Goal: Information Seeking & Learning: Learn about a topic

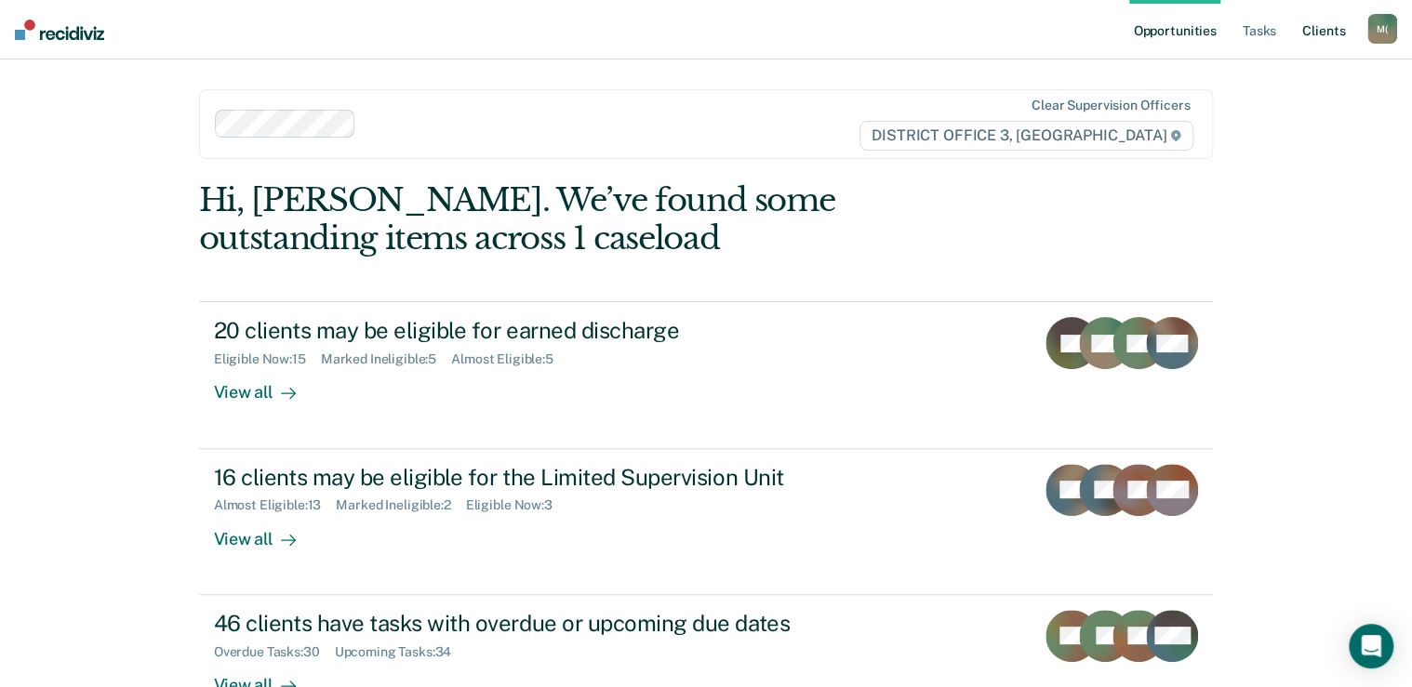
click at [1317, 27] on link "Client s" at bounding box center [1323, 30] width 50 height 60
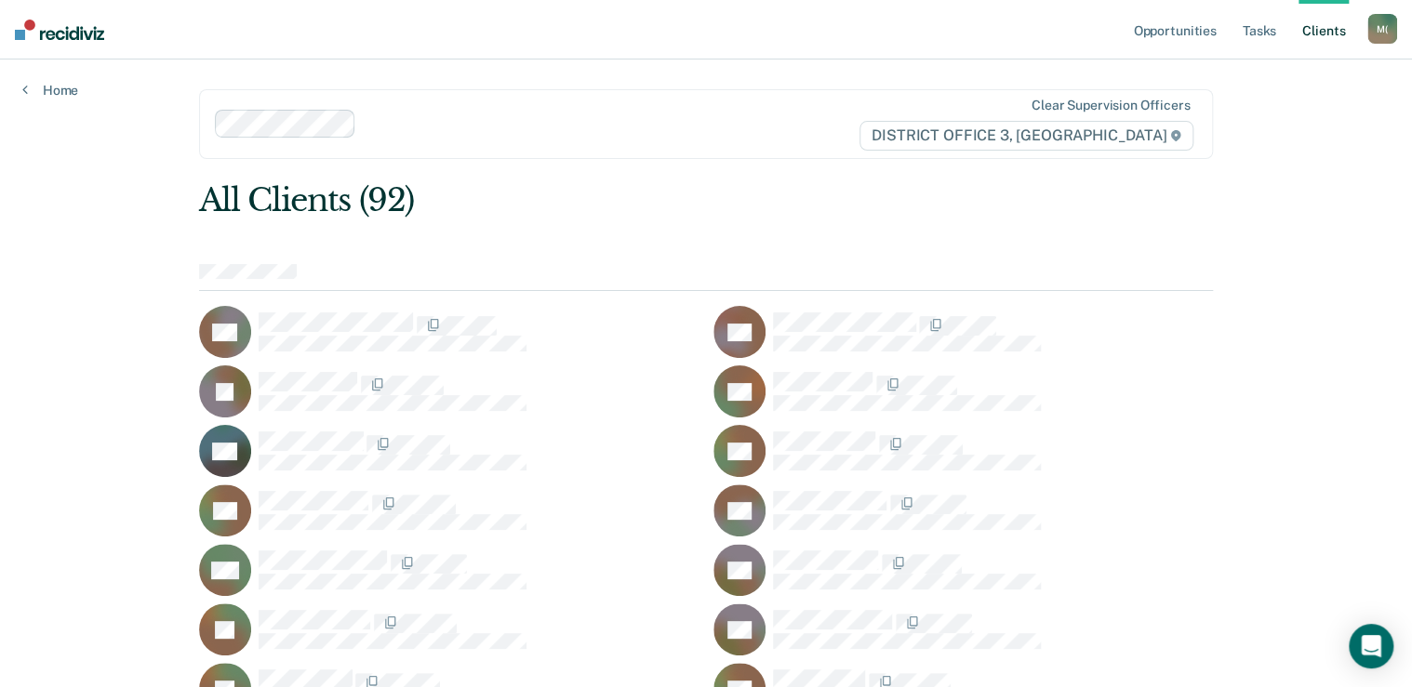
click at [1314, 33] on link "Client s" at bounding box center [1323, 30] width 50 height 60
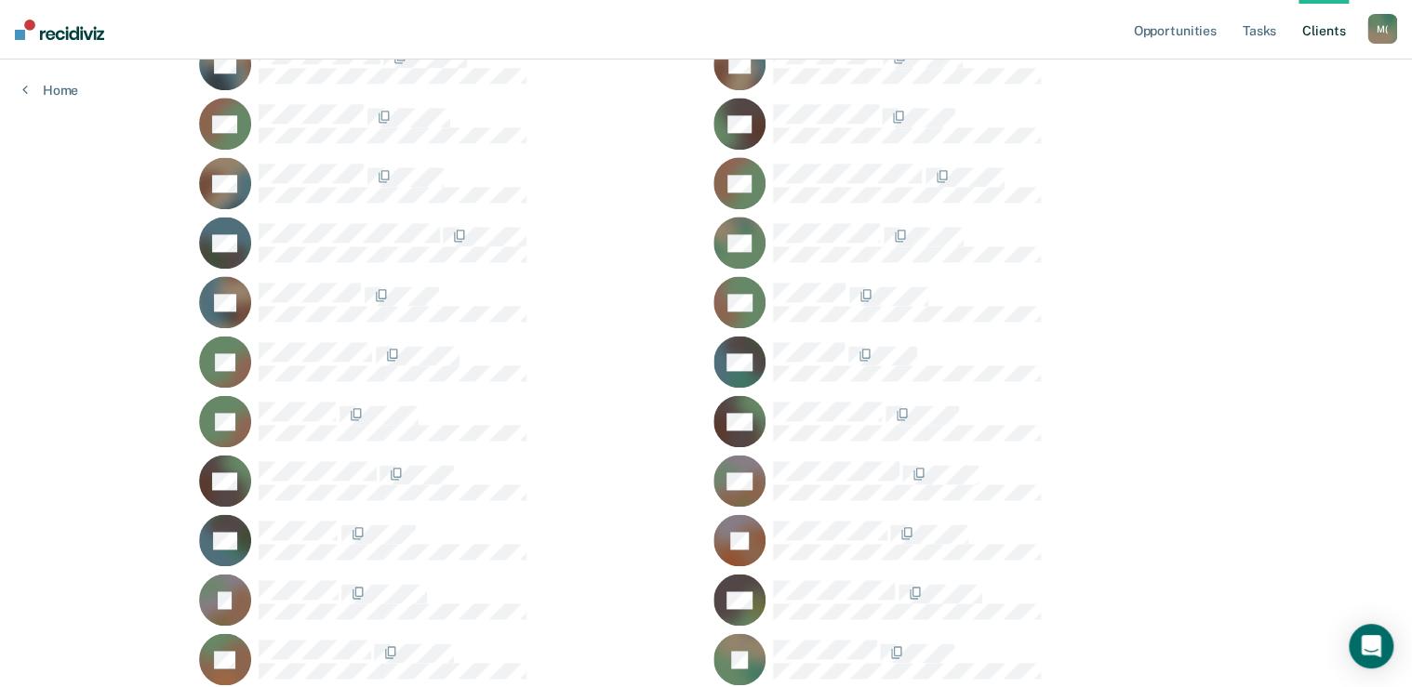
scroll to position [1116, 0]
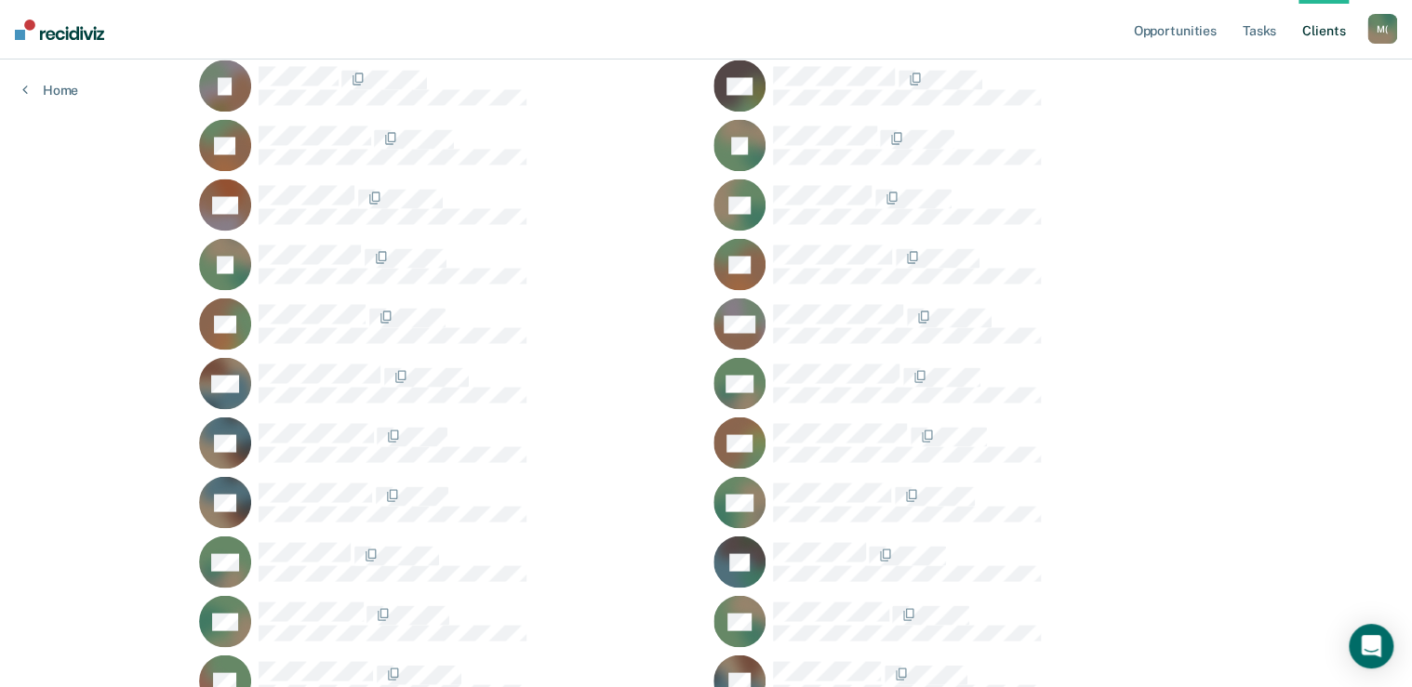
scroll to position [1562, 0]
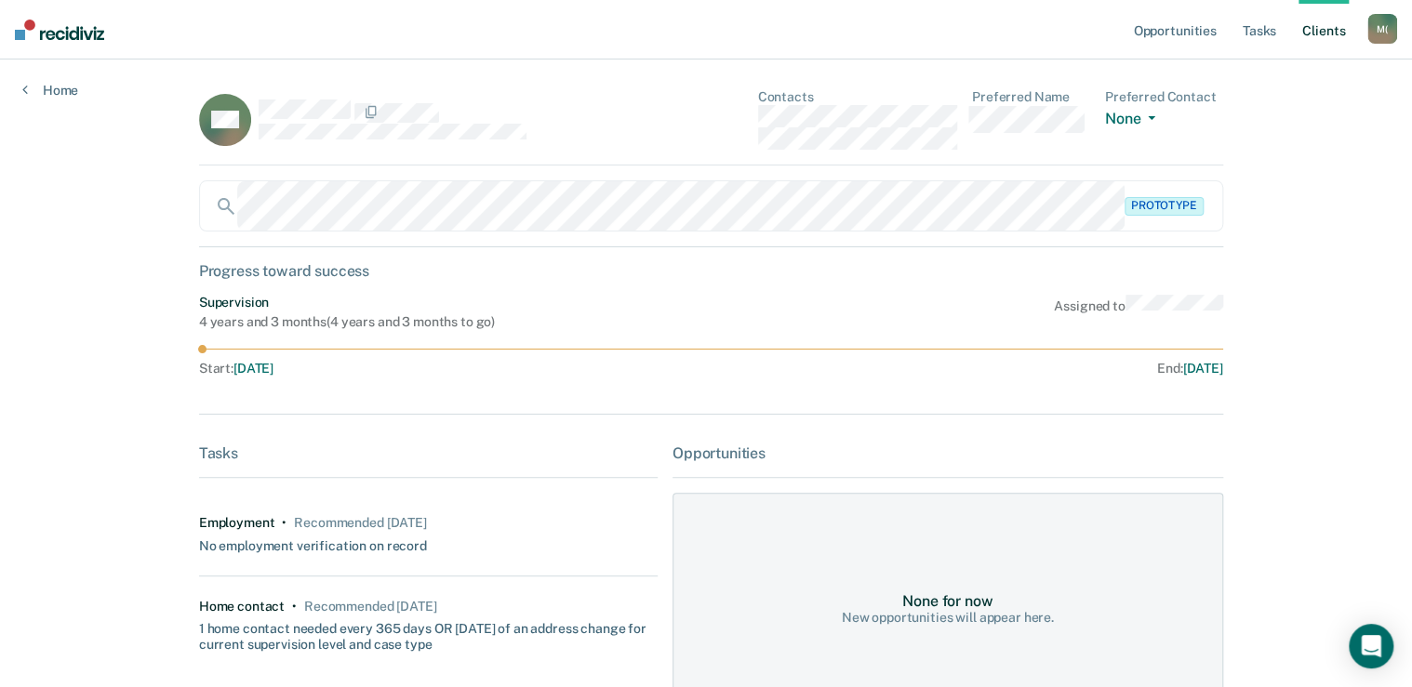
scroll to position [288, 0]
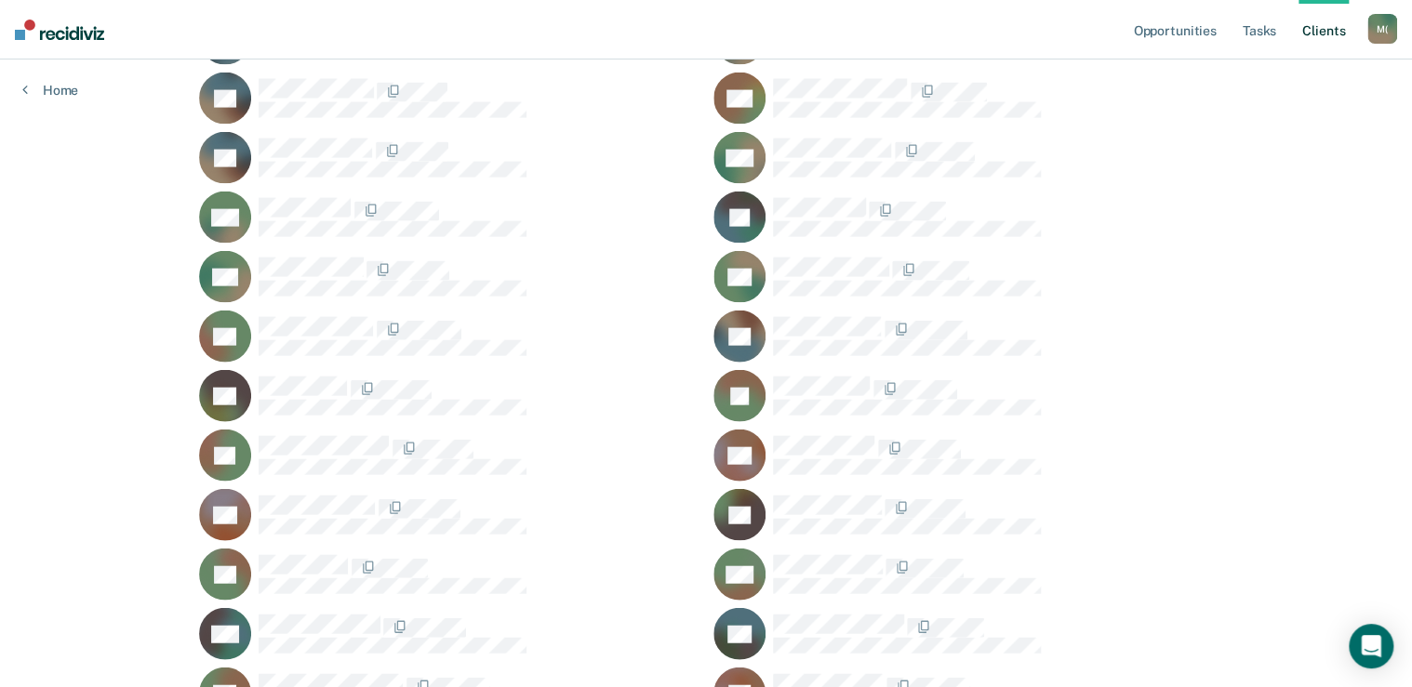
scroll to position [1898, 0]
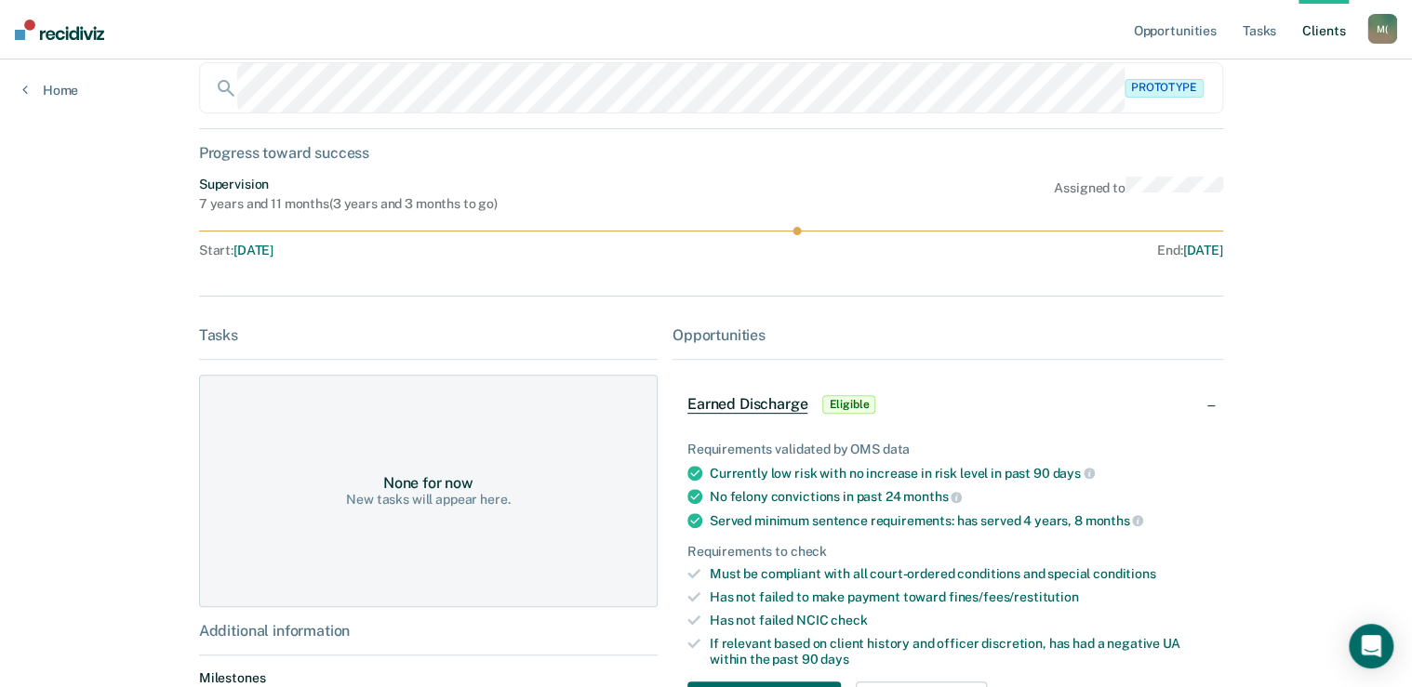
scroll to position [462, 0]
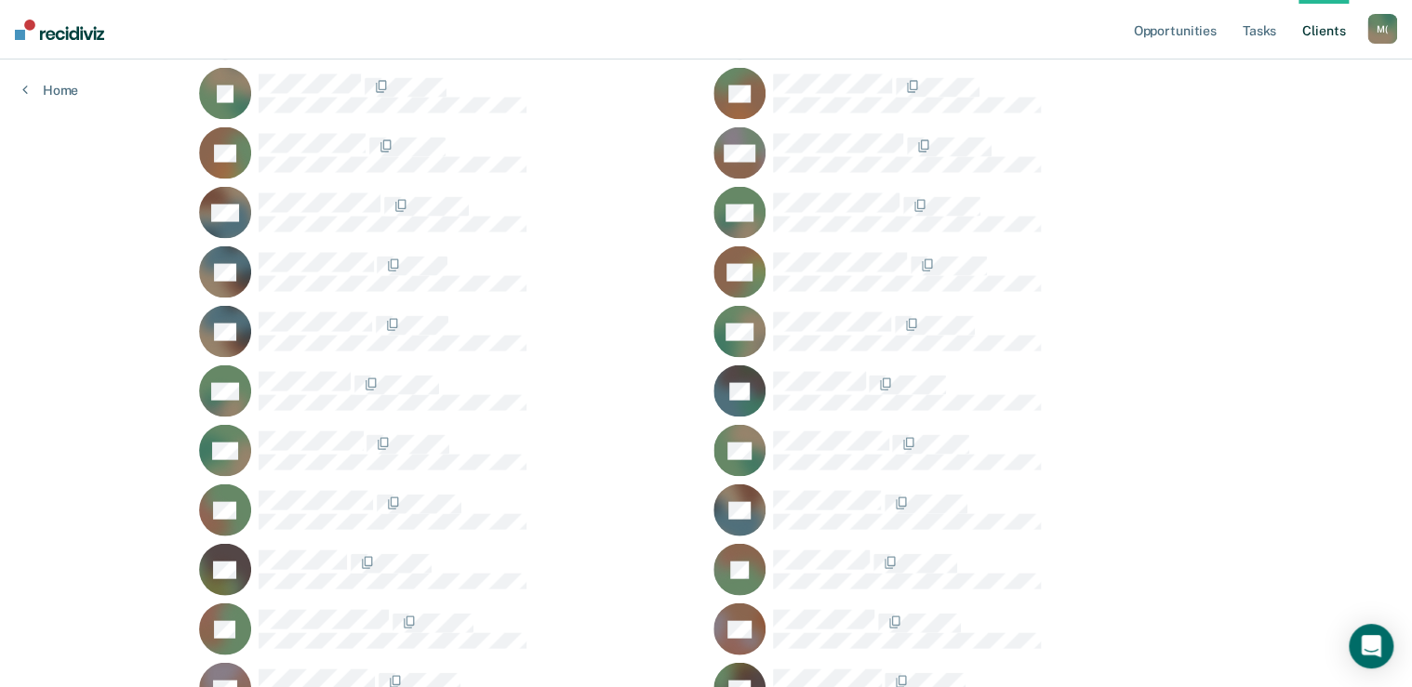
scroll to position [1749, 0]
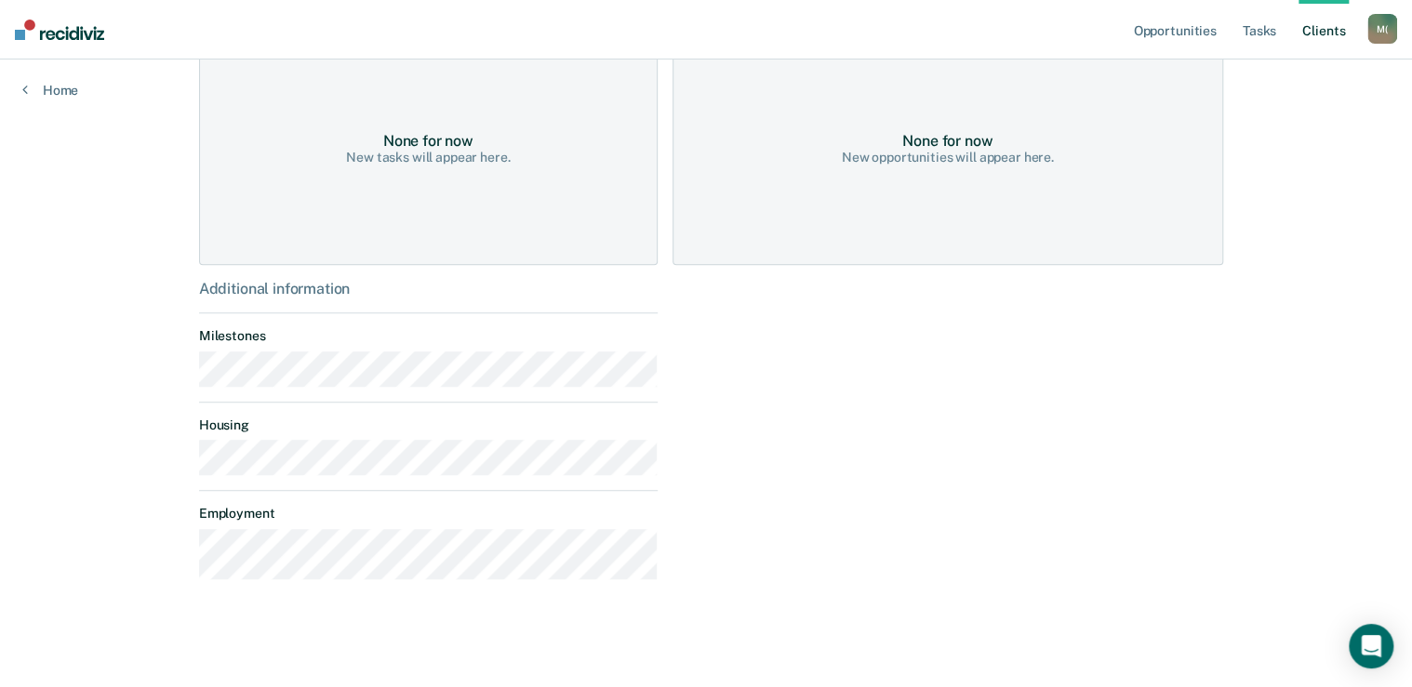
scroll to position [462, 0]
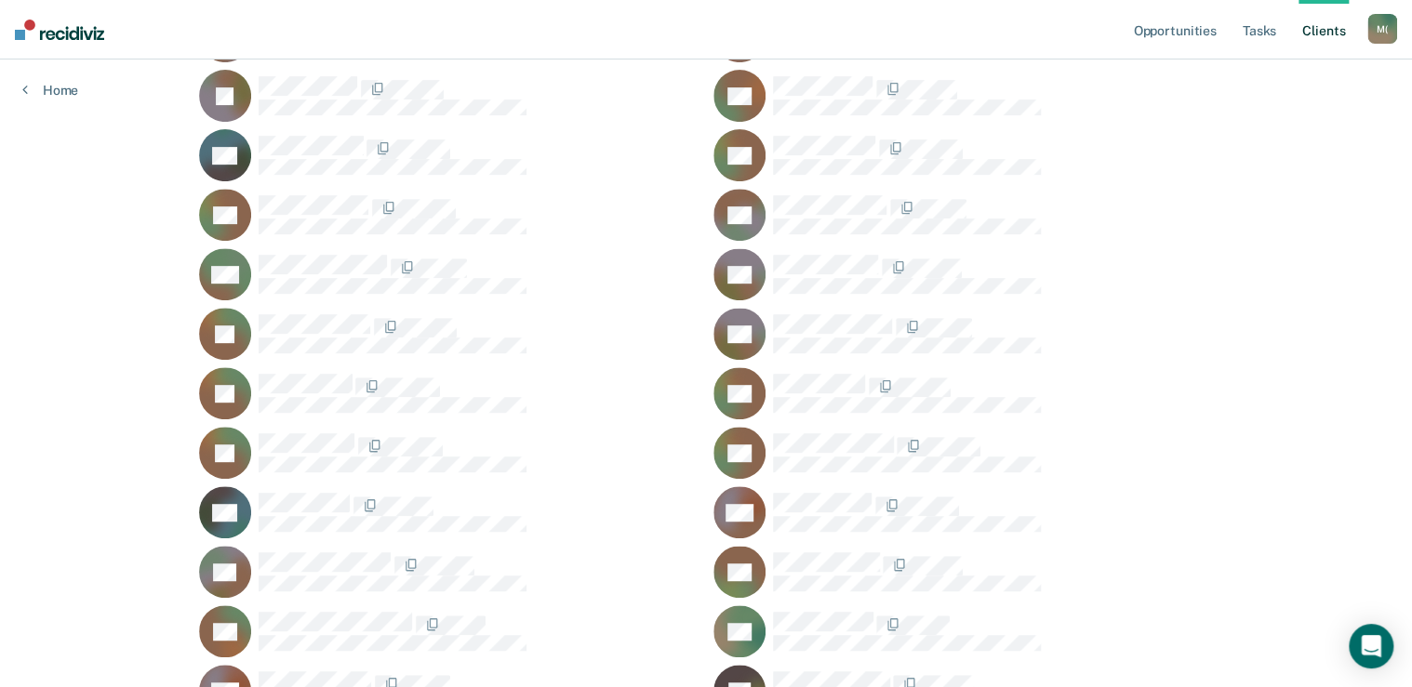
scroll to position [298, 0]
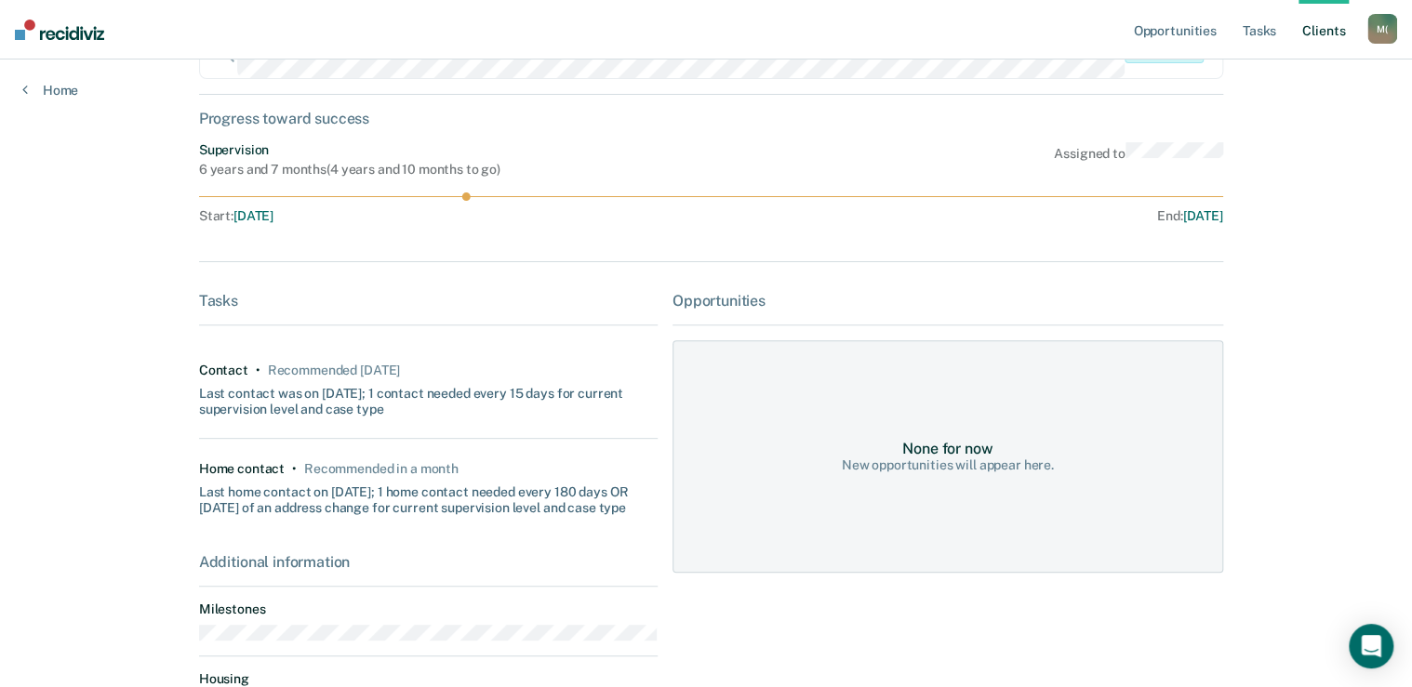
scroll to position [320, 0]
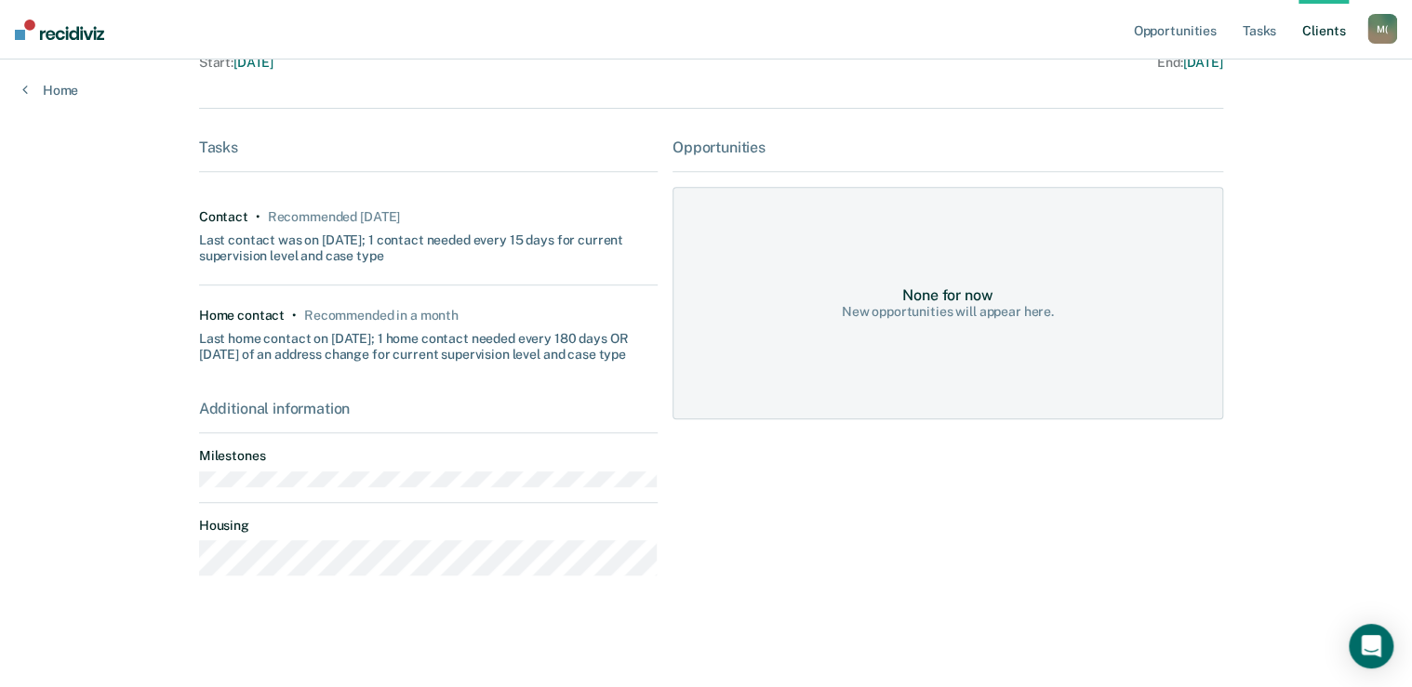
click at [21, 86] on div "Home" at bounding box center [50, 79] width 100 height 39
click at [23, 89] on icon at bounding box center [25, 89] width 6 height 15
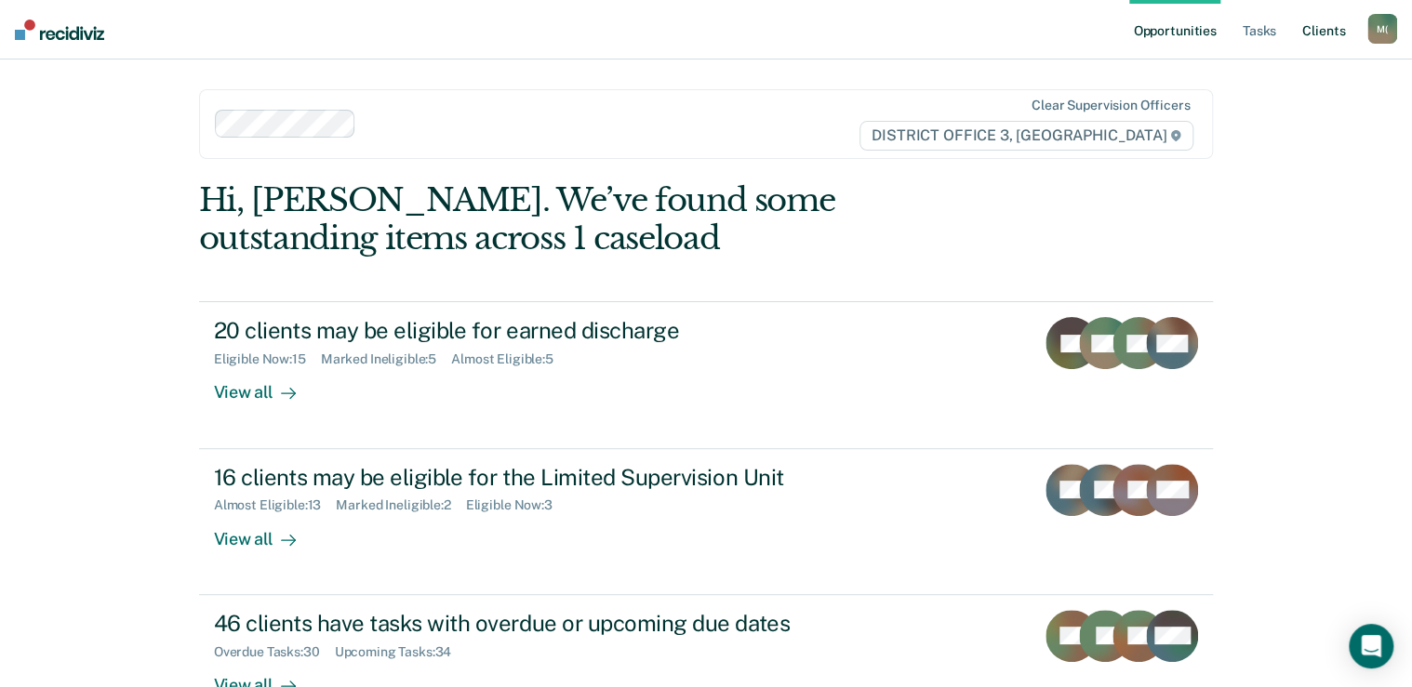
click at [1335, 25] on link "Client s" at bounding box center [1323, 30] width 50 height 60
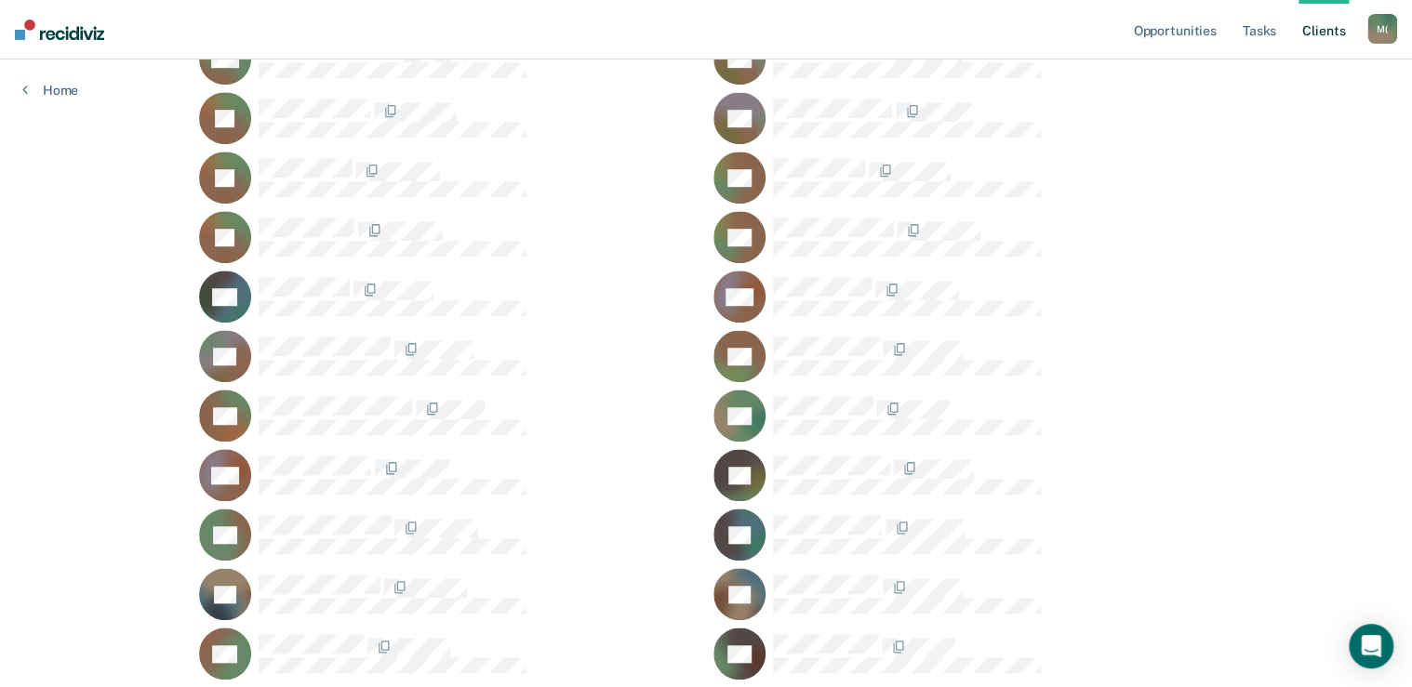
scroll to position [928, 0]
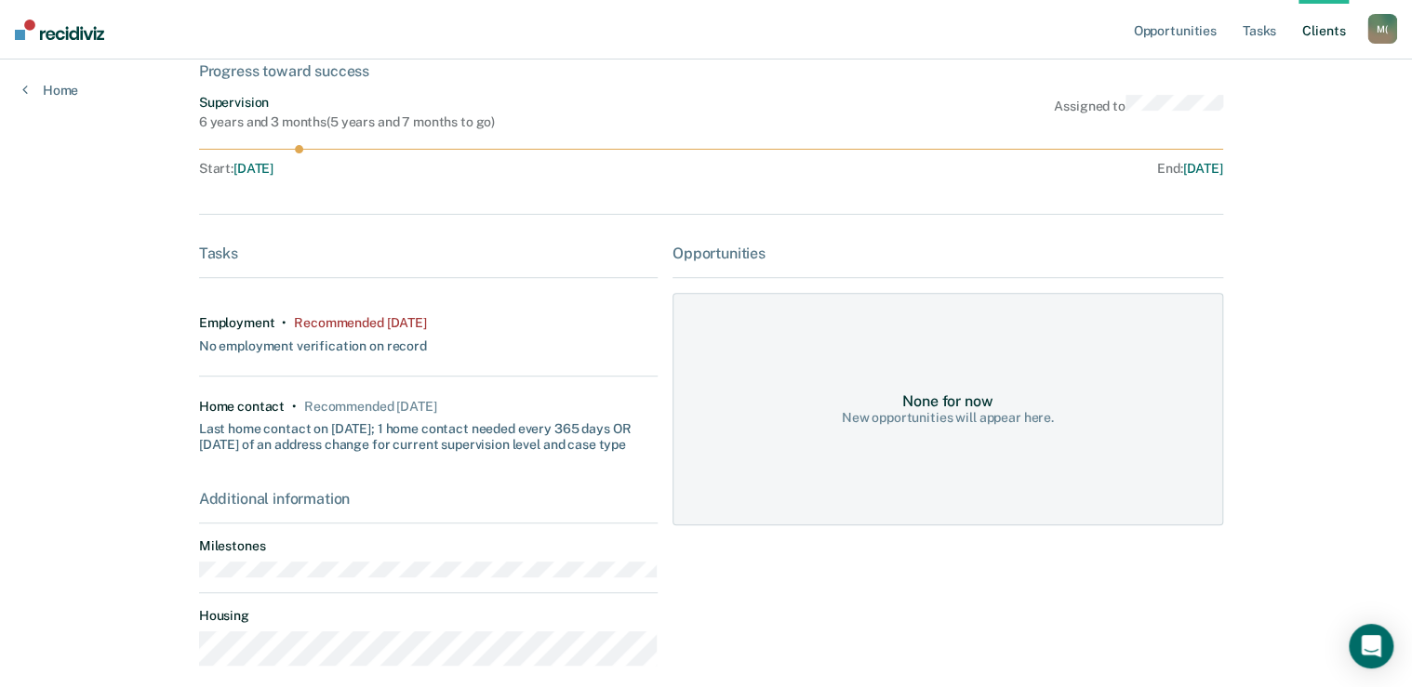
scroll to position [304, 0]
